Goal: Find specific page/section: Find specific page/section

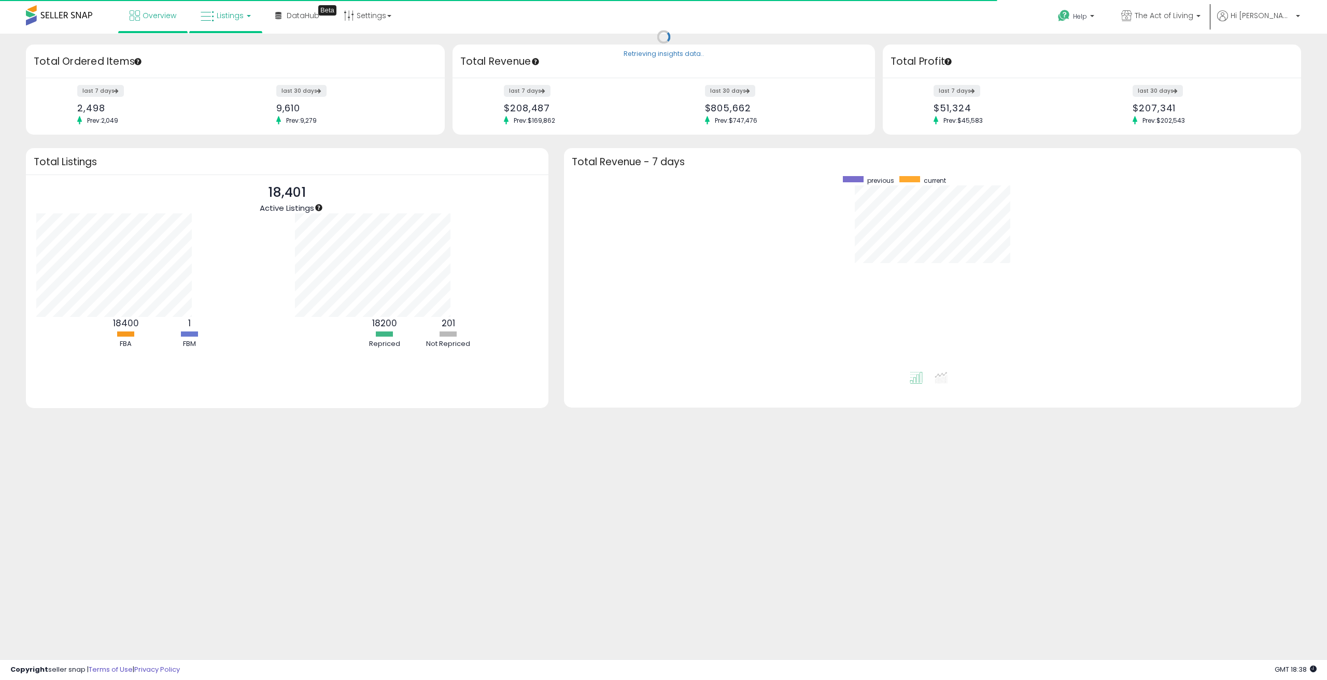
click at [248, 19] on link "Listings" at bounding box center [226, 15] width 66 height 31
click at [232, 90] on icon at bounding box center [235, 91] width 54 height 16
